Goal: Find specific page/section: Find specific page/section

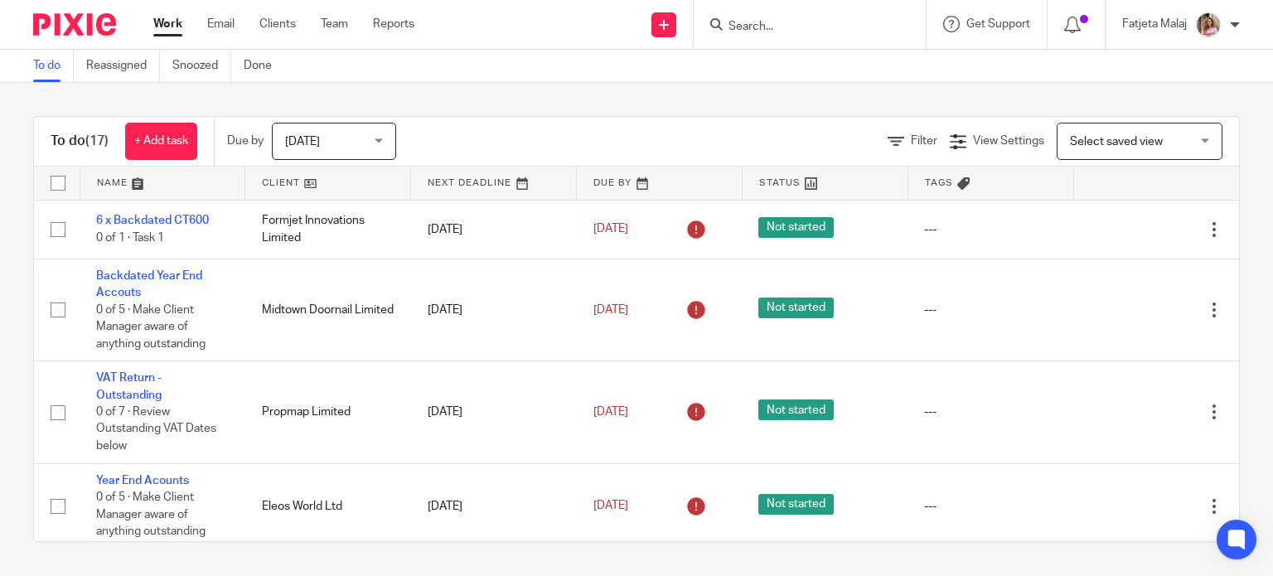
click at [810, 33] on input "Search" at bounding box center [801, 27] width 149 height 15
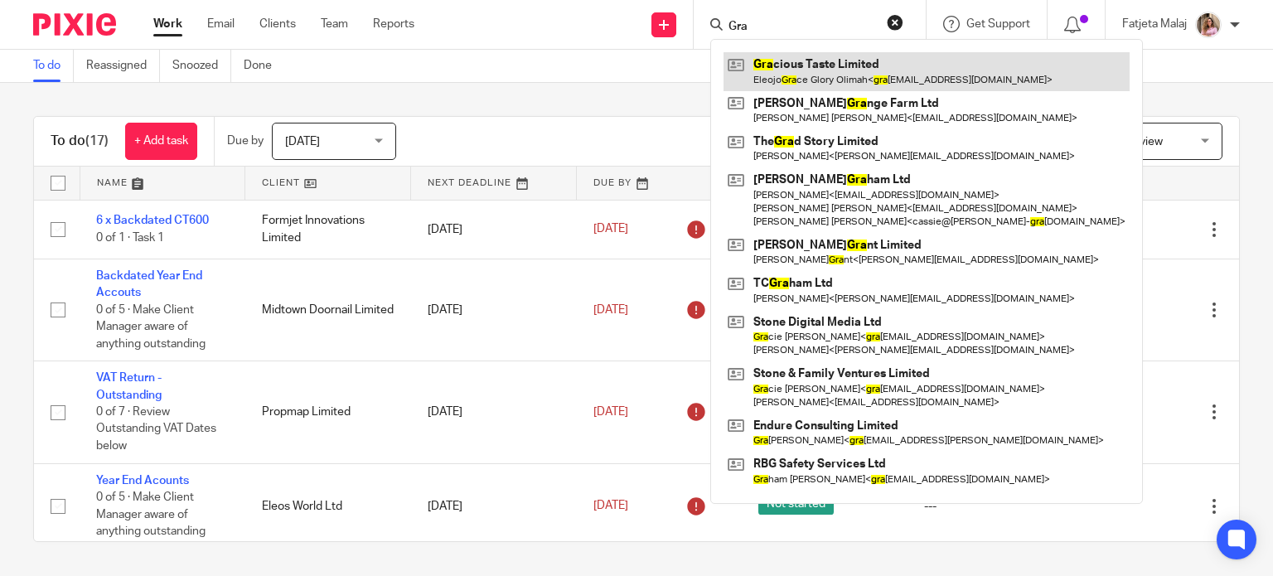
type input "Gra"
click at [829, 75] on link at bounding box center [927, 71] width 406 height 38
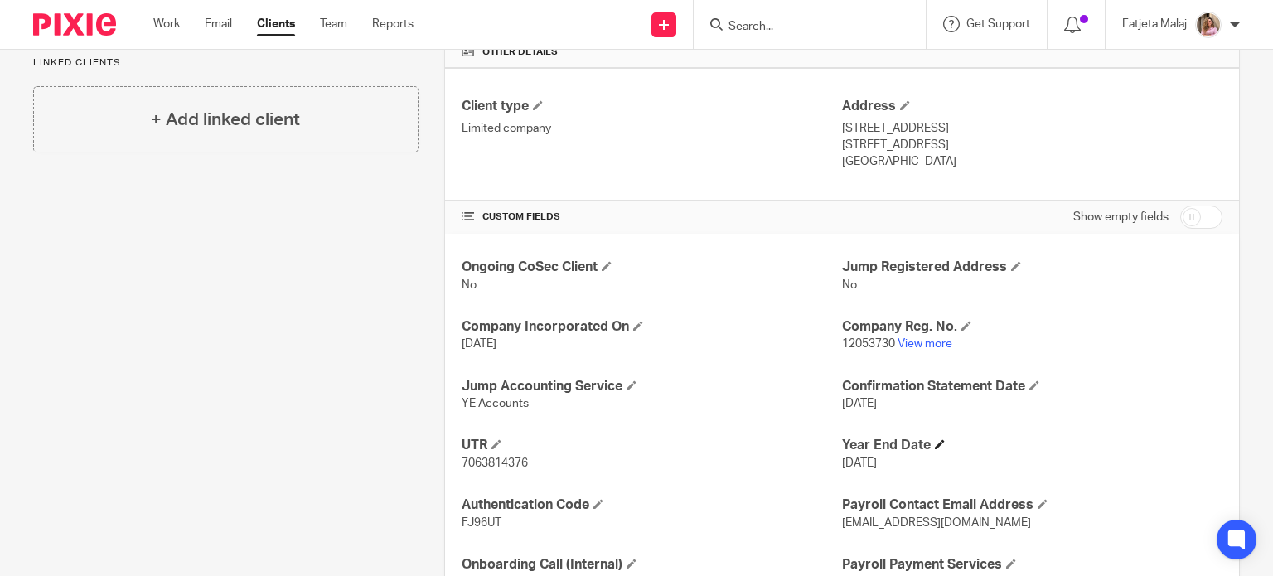
scroll to position [414, 0]
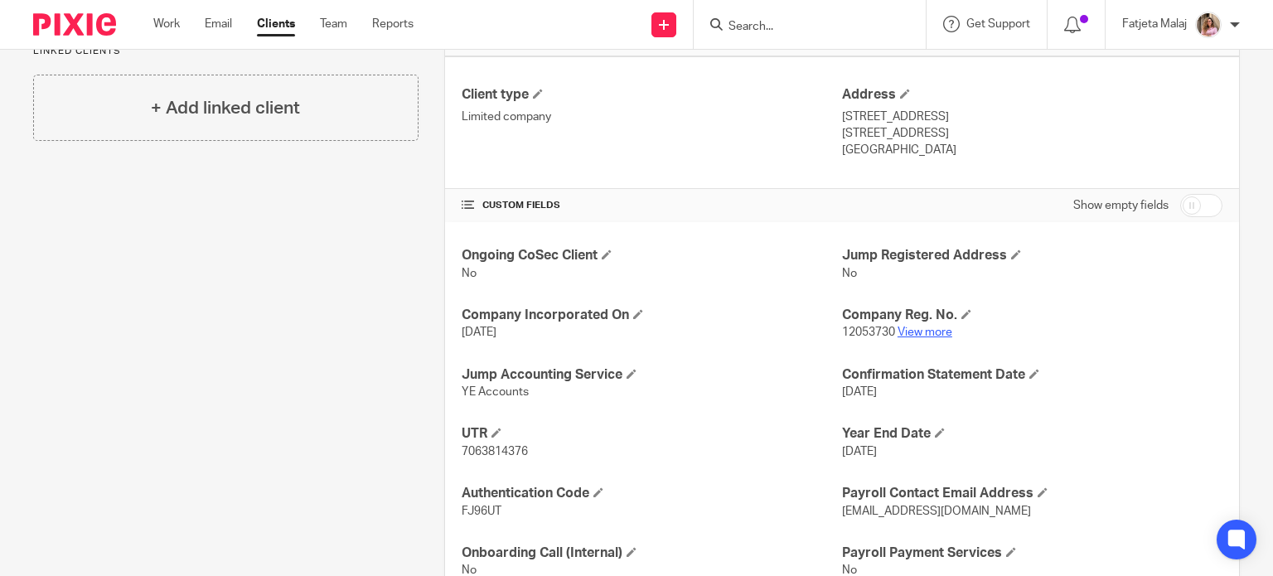
click at [919, 327] on link "View more" at bounding box center [925, 333] width 55 height 12
